Goal: Check status: Check status

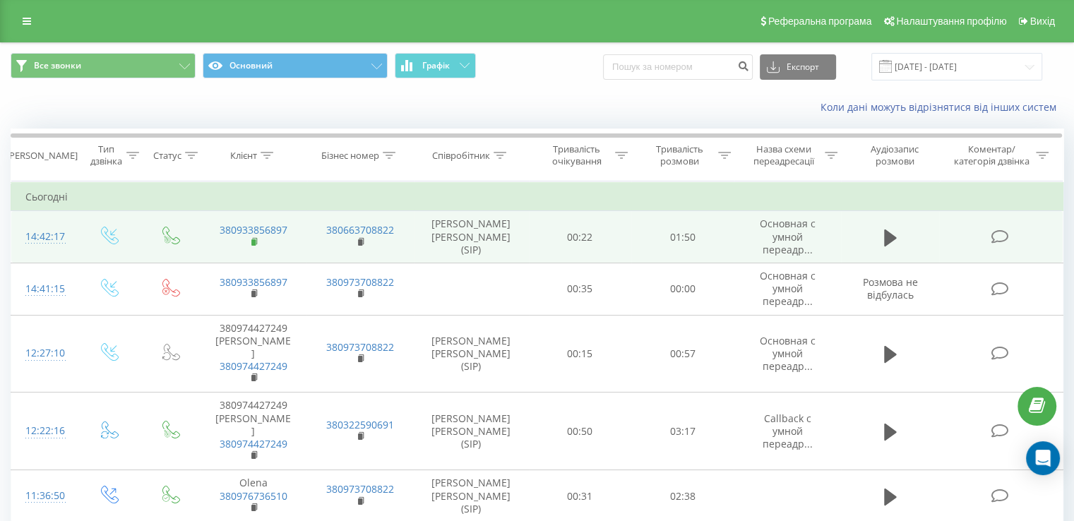
click at [253, 239] on rect at bounding box center [253, 242] width 4 height 6
